Goal: Check status: Check status

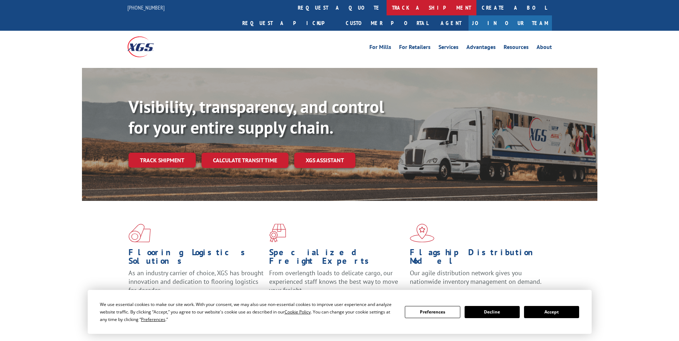
click at [386, 10] on link "track a shipment" at bounding box center [431, 7] width 90 height 15
click at [0, 0] on div "Track Shipment Enter your information below to track your shipment(s). Select c…" at bounding box center [0, 0] width 0 height 0
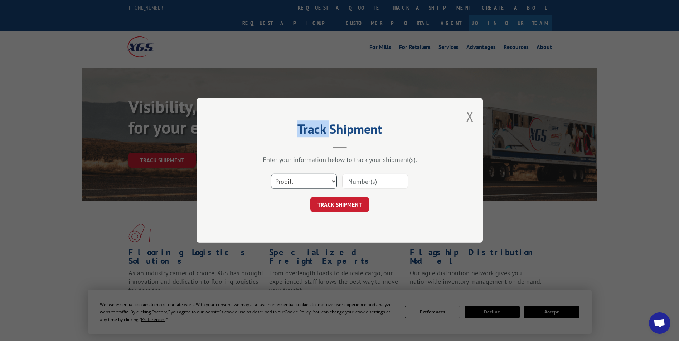
click at [296, 184] on select "Select category... Probill BOL PO" at bounding box center [304, 181] width 66 height 15
select select "po"
click at [271, 174] on select "Select category... Probill BOL PO" at bounding box center [304, 181] width 66 height 15
paste input "71530232"
type input "71530232"
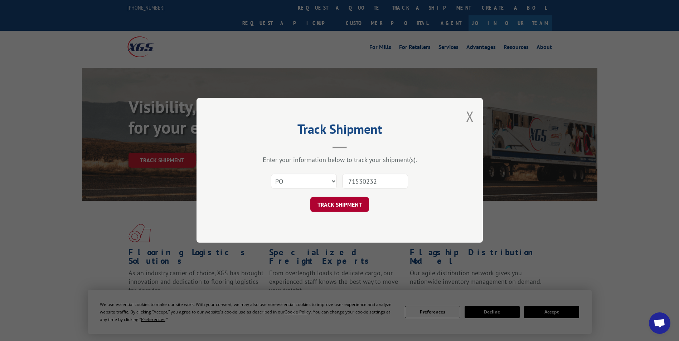
click at [343, 205] on button "TRACK SHIPMENT" at bounding box center [339, 204] width 59 height 15
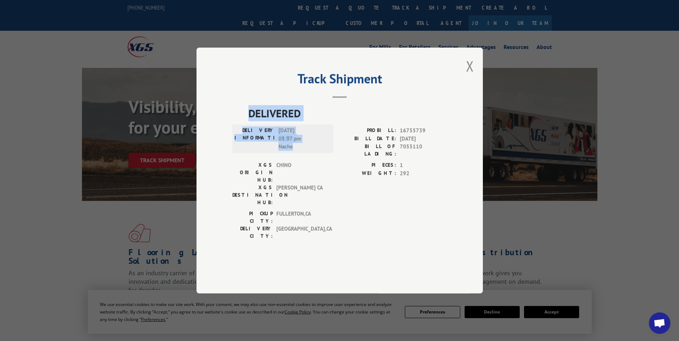
drag, startPoint x: 248, startPoint y: 126, endPoint x: 301, endPoint y: 161, distance: 63.5
click at [301, 161] on div "DELIVERED DELIVERY INFORMATION: [DATE] 01:37 pm [PERSON_NAME]: 16755739 BILL DA…" at bounding box center [339, 174] width 215 height 138
drag, startPoint x: 301, startPoint y: 161, endPoint x: 294, endPoint y: 151, distance: 11.5
copy div "DELIVERED DELIVERY INFORMATION: [DATE] 01:37 pm Nacho"
click at [469, 75] on button "Close modal" at bounding box center [470, 66] width 8 height 19
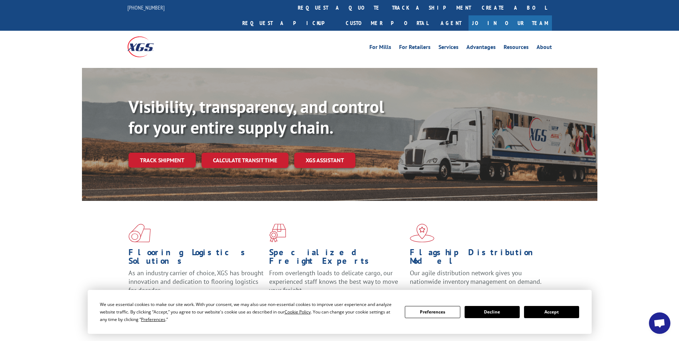
click at [386, 8] on link "track a shipment" at bounding box center [431, 7] width 90 height 15
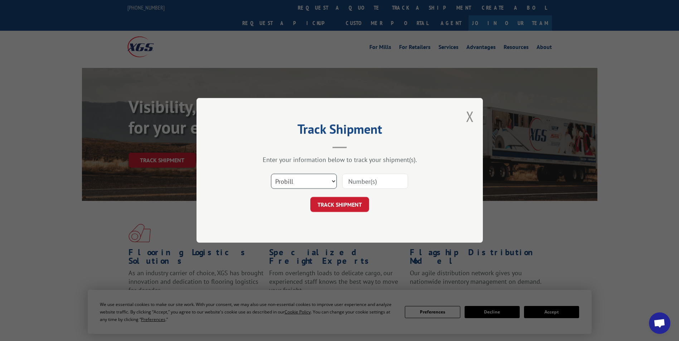
click at [290, 179] on select "Select category... Probill BOL PO" at bounding box center [304, 181] width 66 height 15
select select "po"
click at [271, 174] on select "Select category... Probill BOL PO" at bounding box center [304, 181] width 66 height 15
paste input "DELIVERED DELIVERY INFORMATION: [DATE] 01:37 pm Nacho"
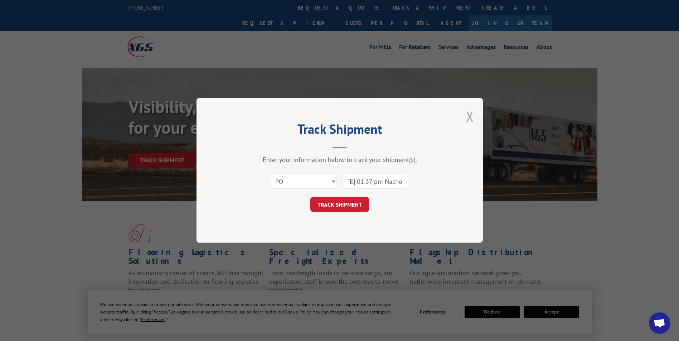
type input "DELIVERED DELIVERY INFORMATION: [DATE] 01:37 pm Nacho"
click at [471, 115] on button "Close modal" at bounding box center [470, 116] width 8 height 19
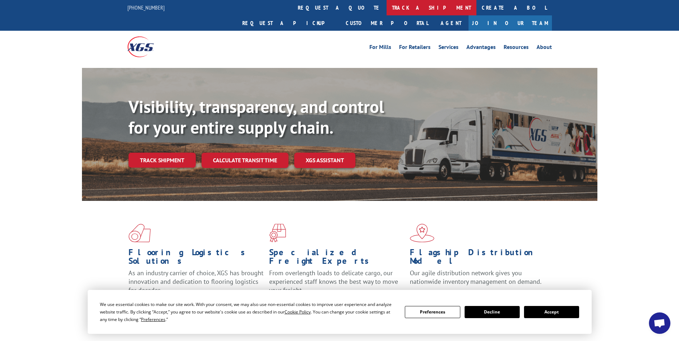
click at [386, 8] on link "track a shipment" at bounding box center [431, 7] width 90 height 15
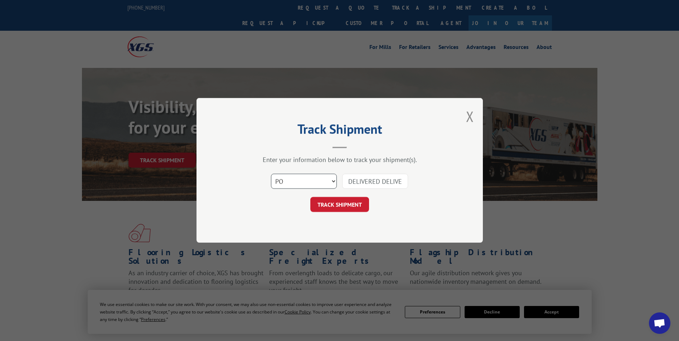
click at [316, 181] on select "Select category... Probill BOL PO" at bounding box center [304, 181] width 66 height 15
click at [271, 174] on select "Select category... Probill BOL PO" at bounding box center [304, 181] width 66 height 15
drag, startPoint x: 344, startPoint y: 183, endPoint x: 466, endPoint y: 189, distance: 122.1
click at [466, 189] on div "Track Shipment Enter your information below to track your shipment(s). Select c…" at bounding box center [339, 170] width 286 height 145
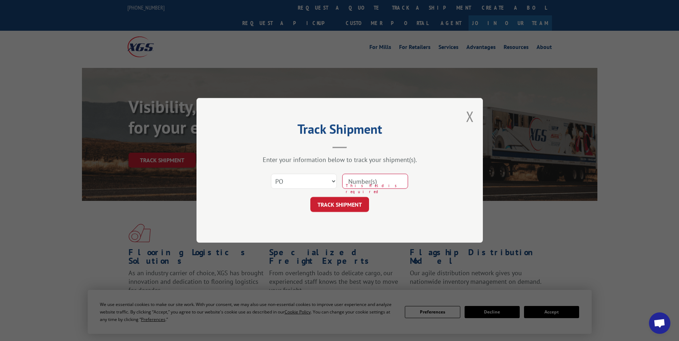
scroll to position [0, 0]
paste input "97510069"
click at [362, 182] on input "97510069" at bounding box center [375, 181] width 66 height 15
type input "97510069"
click at [348, 205] on button "TRACK SHIPMENT" at bounding box center [339, 204] width 59 height 15
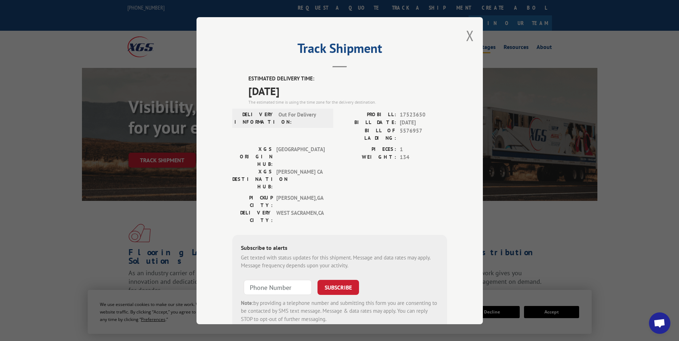
click at [468, 35] on button "Close modal" at bounding box center [470, 35] width 8 height 19
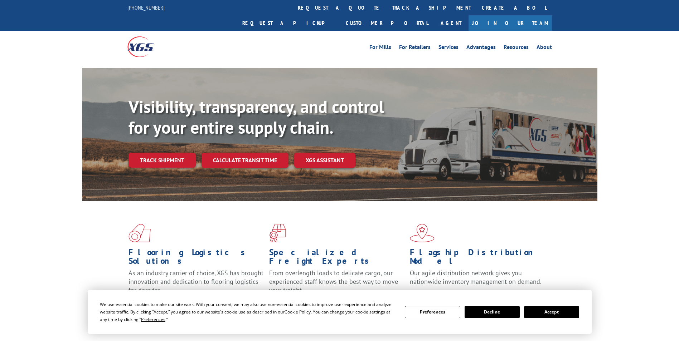
drag, startPoint x: 327, startPoint y: 9, endPoint x: 322, endPoint y: 10, distance: 4.7
click at [386, 9] on link "track a shipment" at bounding box center [431, 7] width 90 height 15
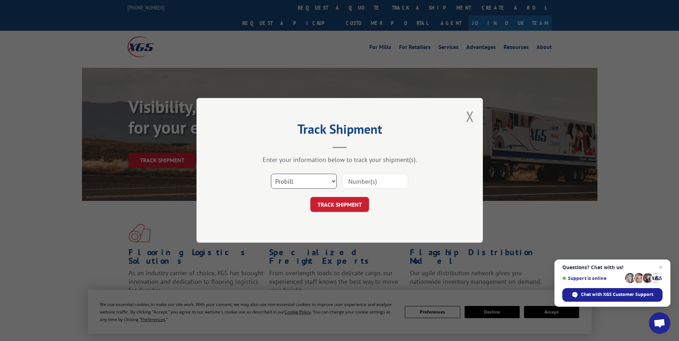
drag, startPoint x: 296, startPoint y: 180, endPoint x: 292, endPoint y: 181, distance: 4.8
click at [296, 180] on select "Select category... Probill BOL PO" at bounding box center [304, 181] width 66 height 15
select select "po"
click at [271, 174] on select "Select category... Probill BOL PO" at bounding box center [304, 181] width 66 height 15
paste input "30545095"
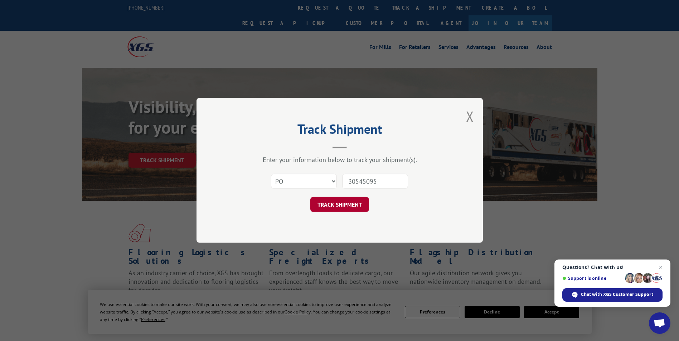
type input "30545095"
click at [344, 207] on button "TRACK SHIPMENT" at bounding box center [339, 204] width 59 height 15
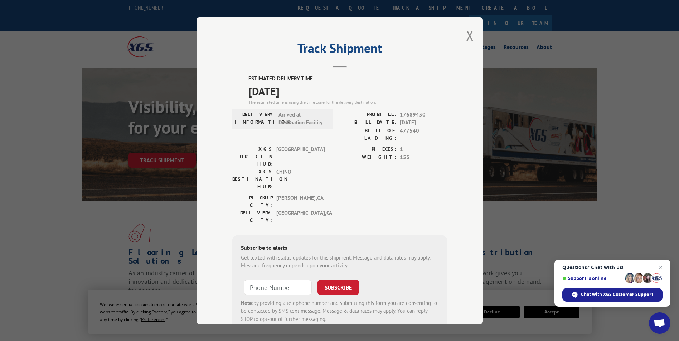
click at [244, 76] on div "ESTIMATED DELIVERY TIME: 10/13/2025 The estimated time is using the time zone f…" at bounding box center [339, 203] width 215 height 257
drag, startPoint x: 287, startPoint y: 87, endPoint x: 304, endPoint y: 92, distance: 18.0
click at [304, 92] on div "ESTIMATED DELIVERY TIME: 10/13/2025 The estimated time is using the time zone f…" at bounding box center [347, 90] width 199 height 31
click at [304, 92] on span "[DATE]" at bounding box center [347, 91] width 199 height 16
click at [244, 74] on div "Track Shipment ESTIMATED DELIVERY TIME: 10/13/2025 The estimated time is using …" at bounding box center [339, 170] width 286 height 307
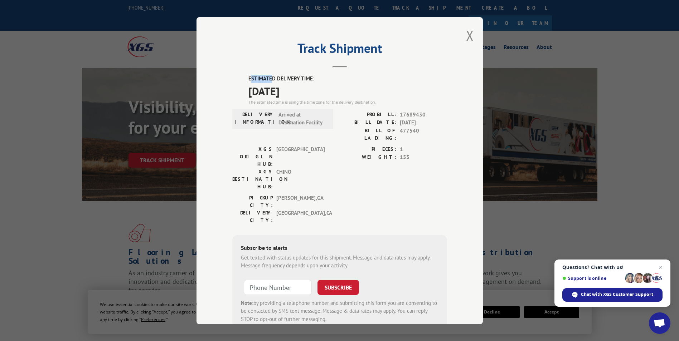
click at [282, 80] on label "ESTIMATED DELIVERY TIME:" at bounding box center [347, 79] width 199 height 8
drag, startPoint x: 304, startPoint y: 83, endPoint x: 309, endPoint y: 85, distance: 5.6
click at [309, 85] on span "[DATE]" at bounding box center [347, 91] width 199 height 16
click at [311, 94] on span "[DATE]" at bounding box center [347, 91] width 199 height 16
drag, startPoint x: 304, startPoint y: 93, endPoint x: 244, endPoint y: 80, distance: 62.2
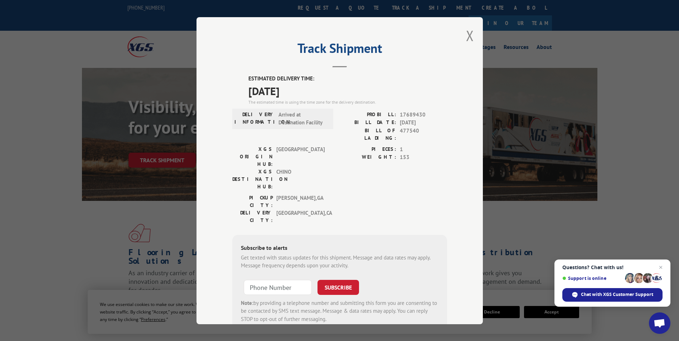
click at [244, 80] on div "ESTIMATED DELIVERY TIME: 10/13/2025 The estimated time is using the time zone f…" at bounding box center [339, 203] width 215 height 257
drag, startPoint x: 244, startPoint y: 80, endPoint x: 251, endPoint y: 83, distance: 8.3
copy div "ESTIMATED DELIVERY TIME: 10/13/2025"
click at [466, 34] on button "Close modal" at bounding box center [470, 35] width 8 height 19
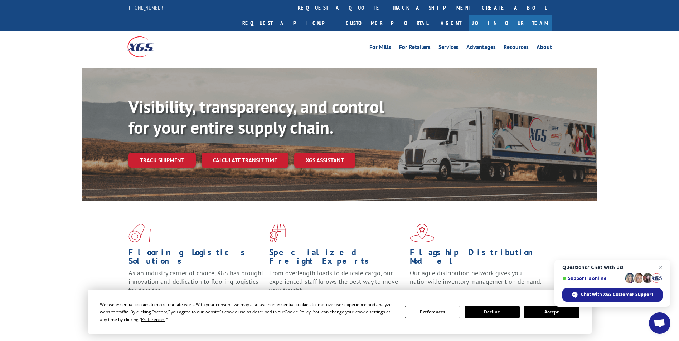
click at [386, 10] on link "track a shipment" at bounding box center [431, 7] width 90 height 15
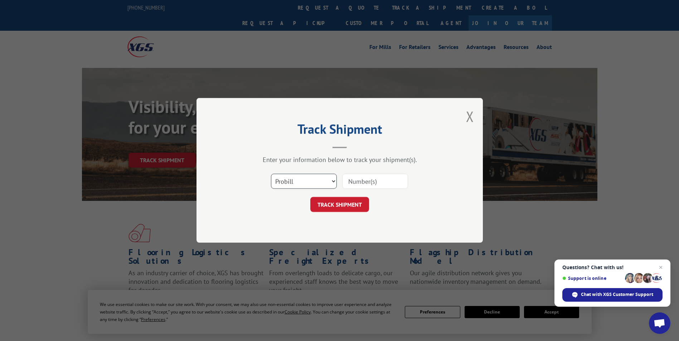
click at [282, 186] on select "Select category... Probill BOL PO" at bounding box center [304, 181] width 66 height 15
select select "po"
click at [271, 174] on select "Select category... Probill BOL PO" at bounding box center [304, 181] width 66 height 15
paste input "87533368"
type input "87533368"
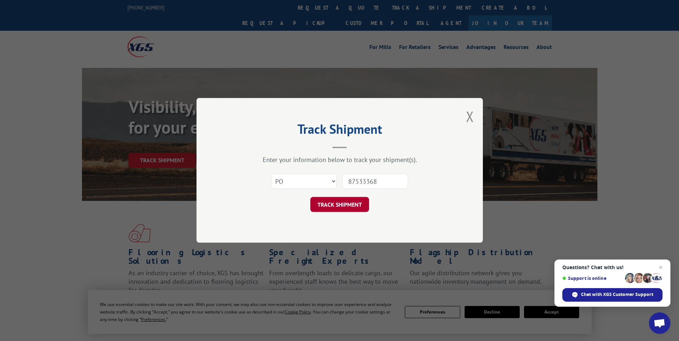
click at [344, 207] on button "TRACK SHIPMENT" at bounding box center [339, 204] width 59 height 15
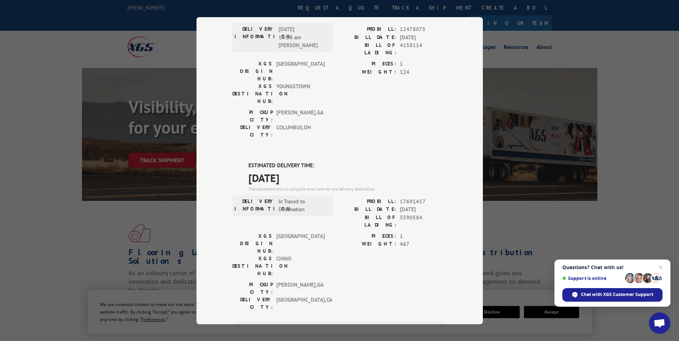
scroll to position [72, 0]
drag, startPoint x: 245, startPoint y: 121, endPoint x: 311, endPoint y: 135, distance: 66.6
click at [311, 161] on div "ESTIMATED DELIVERY TIME: 10/14/2025 The estimated time is using the time zone f…" at bounding box center [347, 176] width 199 height 31
drag, startPoint x: 311, startPoint y: 135, endPoint x: 284, endPoint y: 129, distance: 26.9
copy div "ESTIMATED DELIVERY TIME: 10/14/2025"
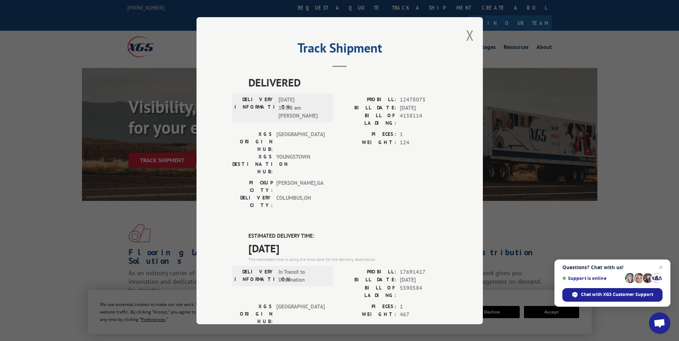
scroll to position [0, 0]
click at [461, 37] on div "Track Shipment DELIVERED DELIVERY INFORMATION: 04/06/2021 10:30 am IAN JONES PR…" at bounding box center [339, 170] width 286 height 307
click at [469, 37] on button "Close modal" at bounding box center [470, 35] width 8 height 19
